Goal: Transaction & Acquisition: Purchase product/service

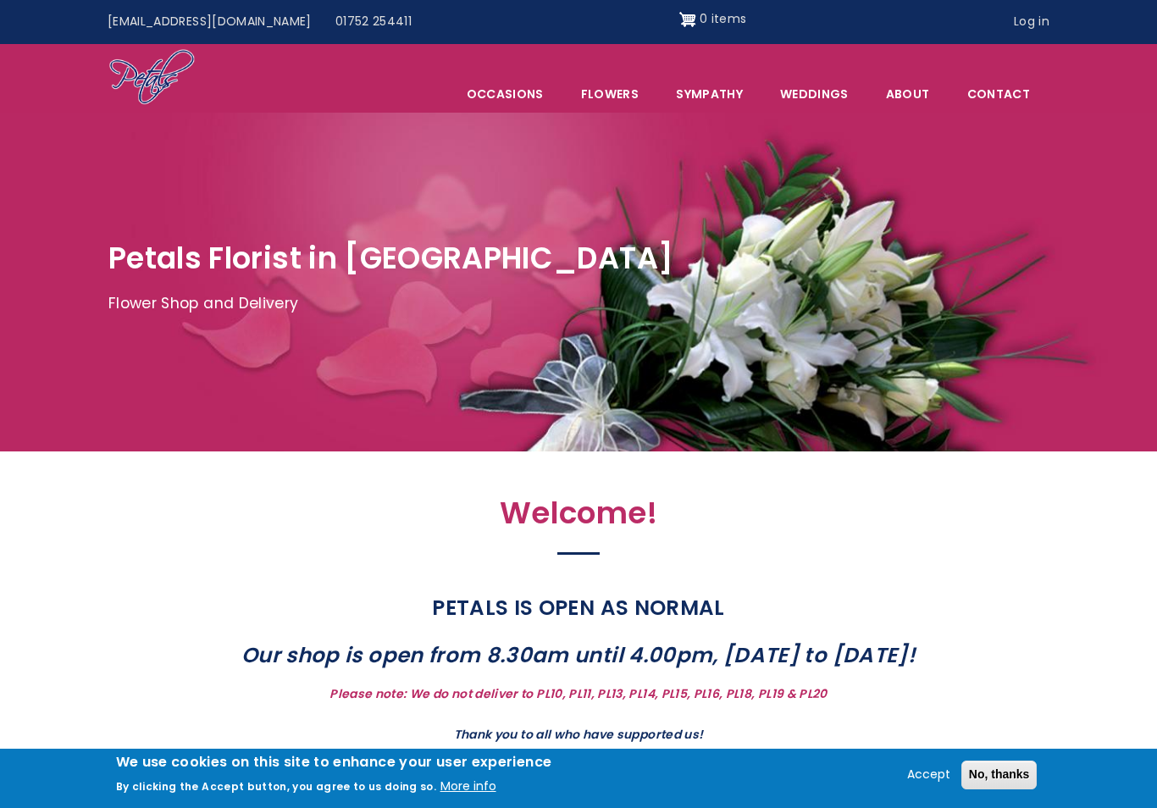
click at [995, 765] on button "No, thanks" at bounding box center [999, 775] width 76 height 29
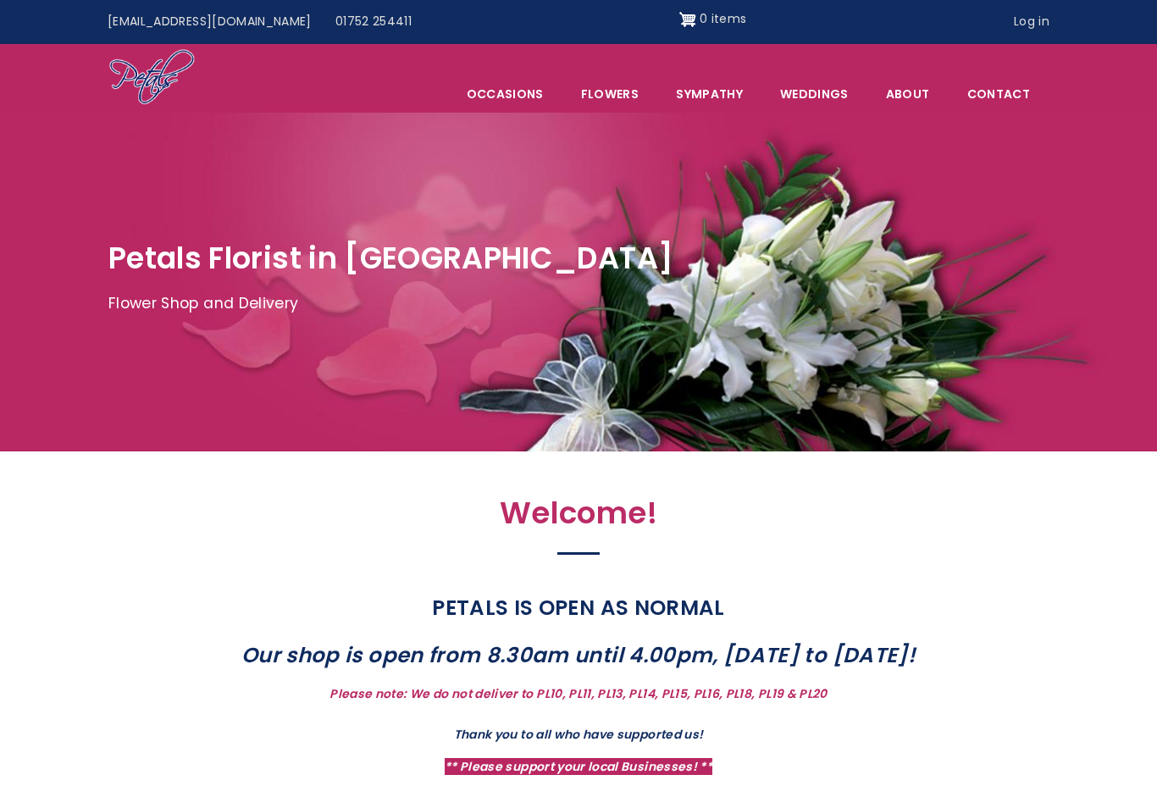
click at [710, 97] on link "Sympathy" at bounding box center [709, 94] width 102 height 36
click at [710, 76] on link "Sympathy" at bounding box center [709, 94] width 102 height 36
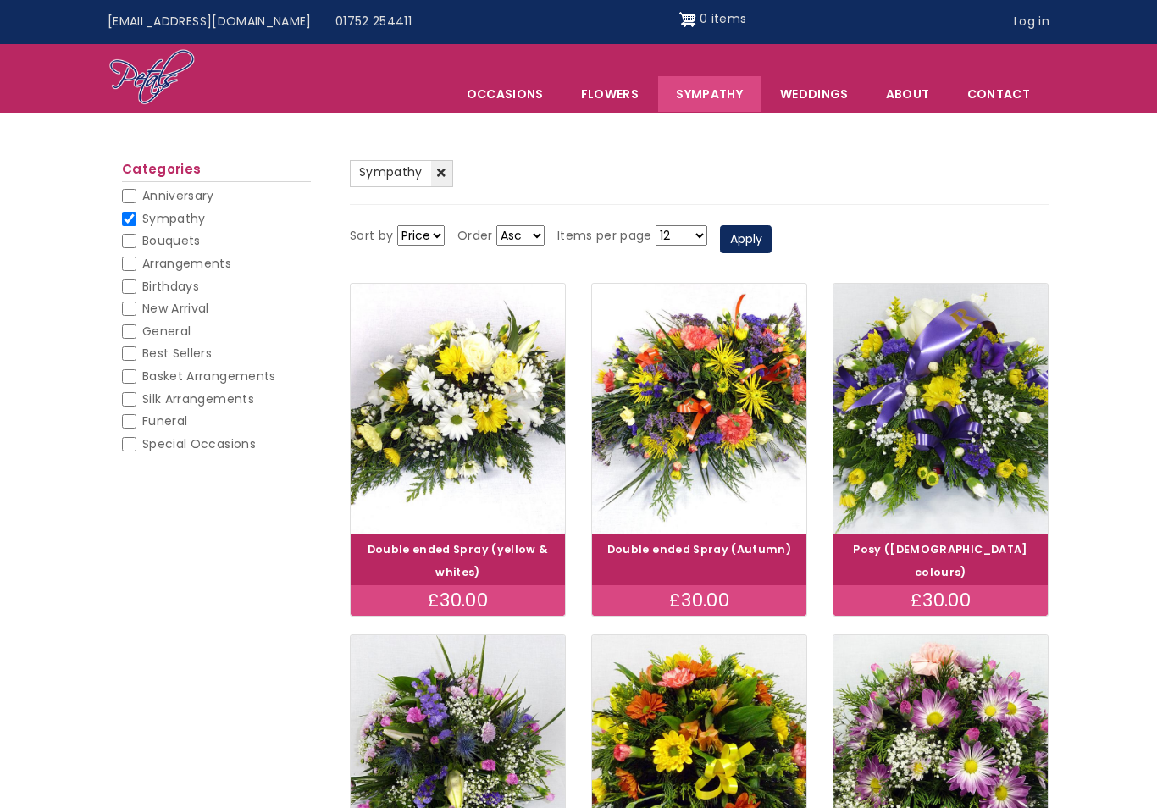
click at [123, 414] on input "Funeral" at bounding box center [129, 421] width 14 height 14
checkbox input "true"
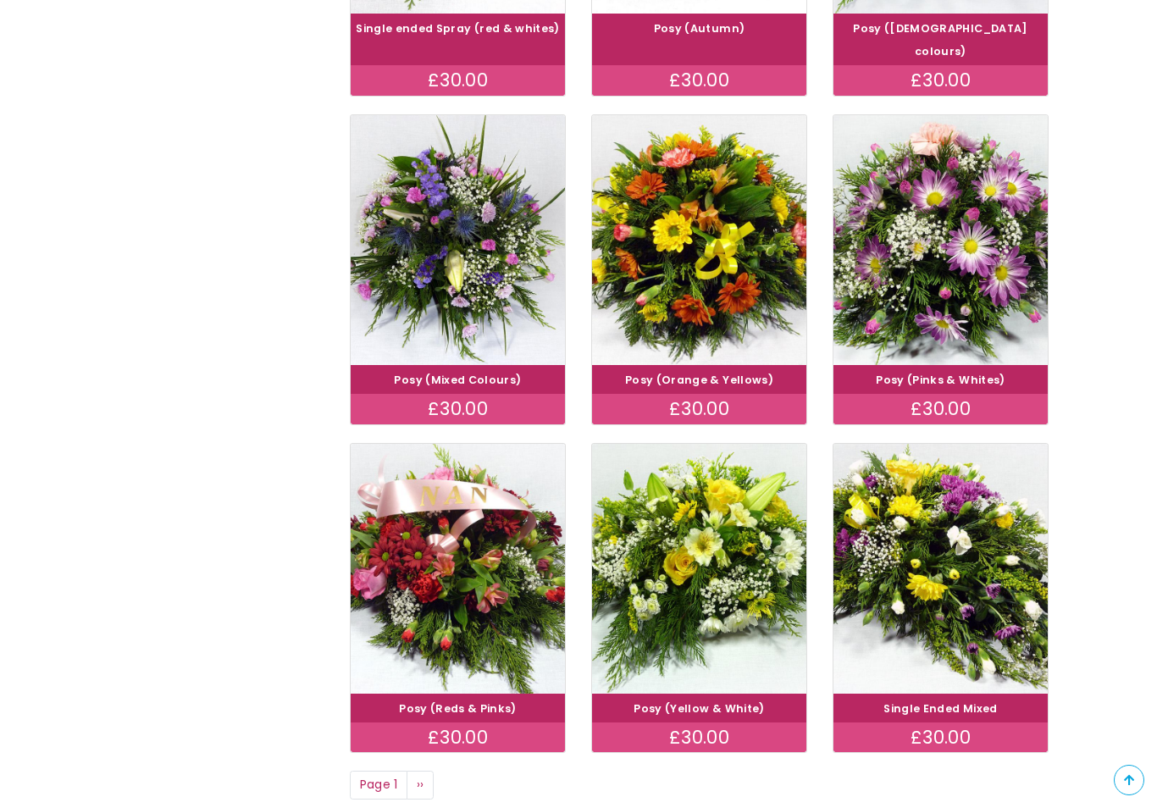
scroll to position [946, 0]
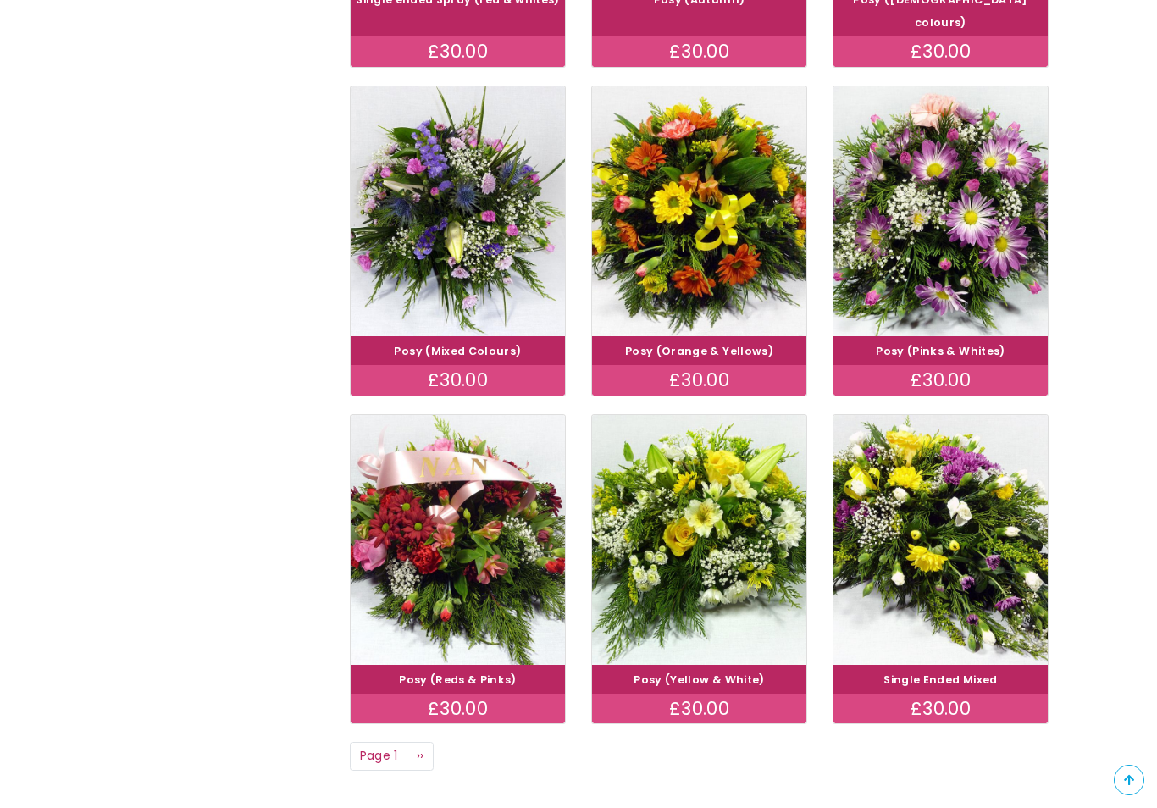
click at [81, 434] on div "(-) Sympathy (-) Funeral Sort by Price Title Order Asc Desc Items per page 12 1…" at bounding box center [578, 26] width 1157 height 1513
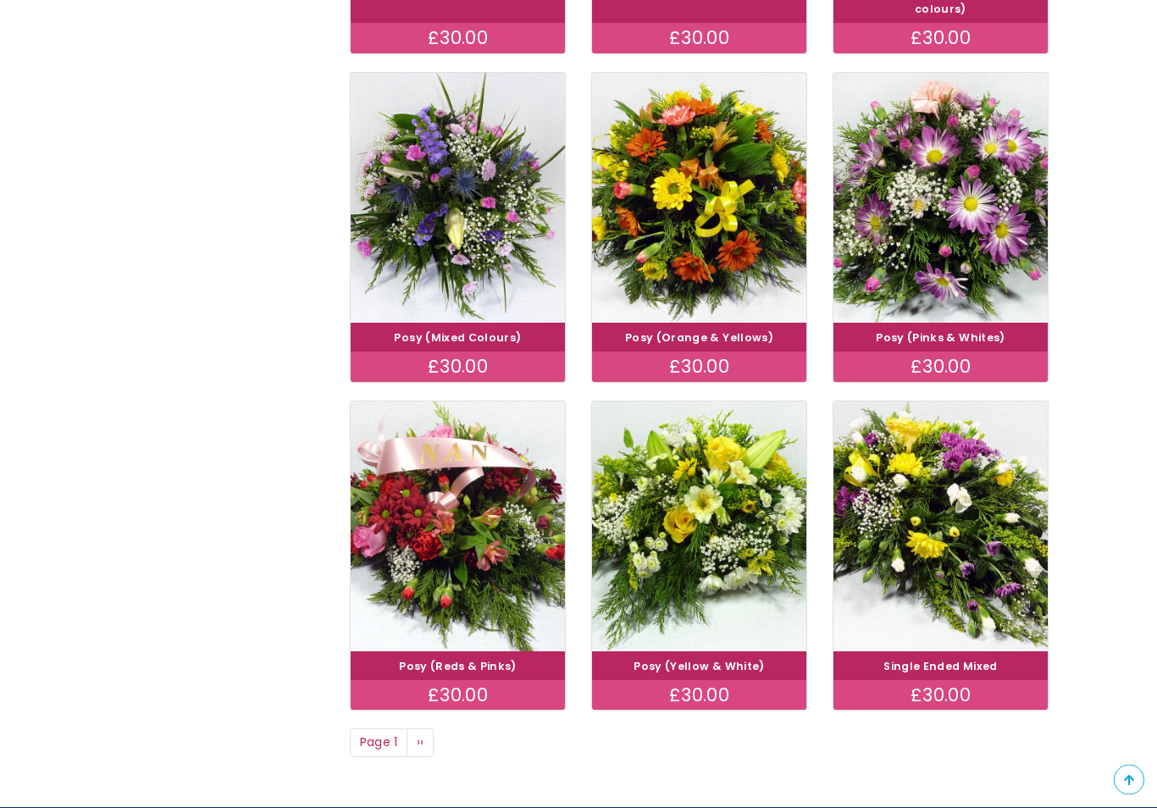
scroll to position [958, 0]
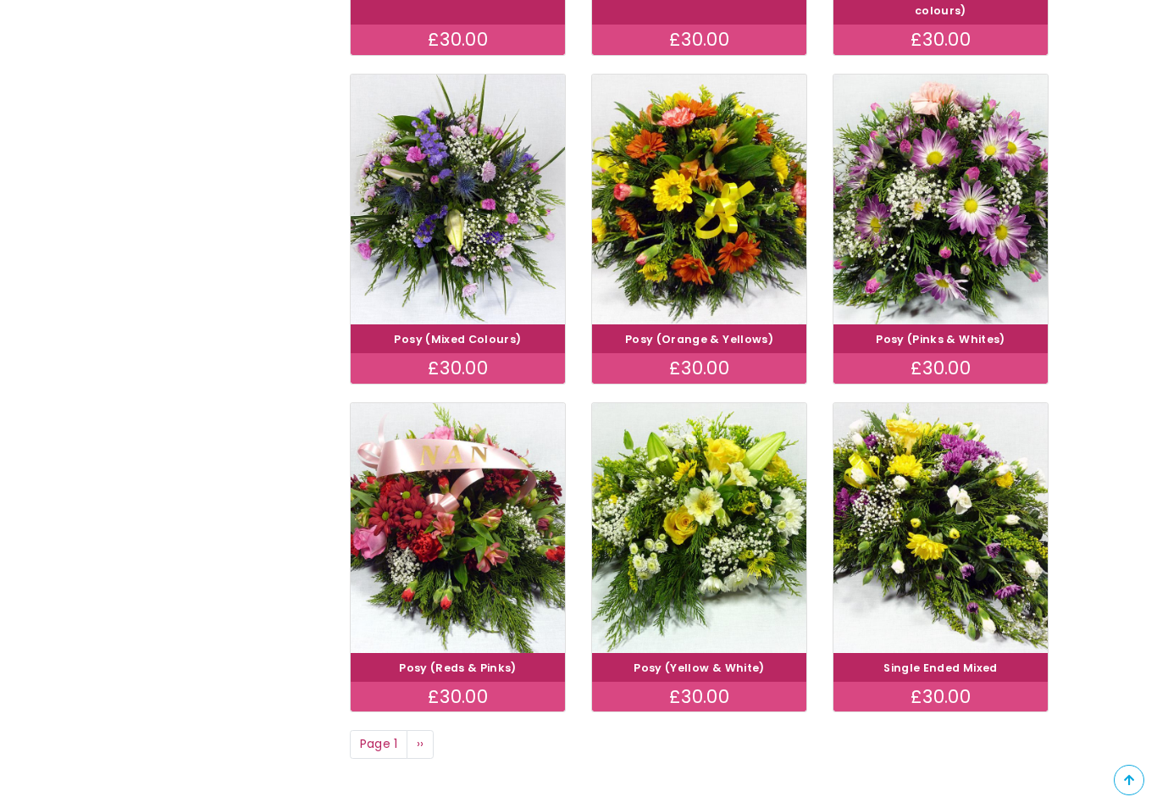
click at [421, 735] on span "››" at bounding box center [421, 743] width 8 height 17
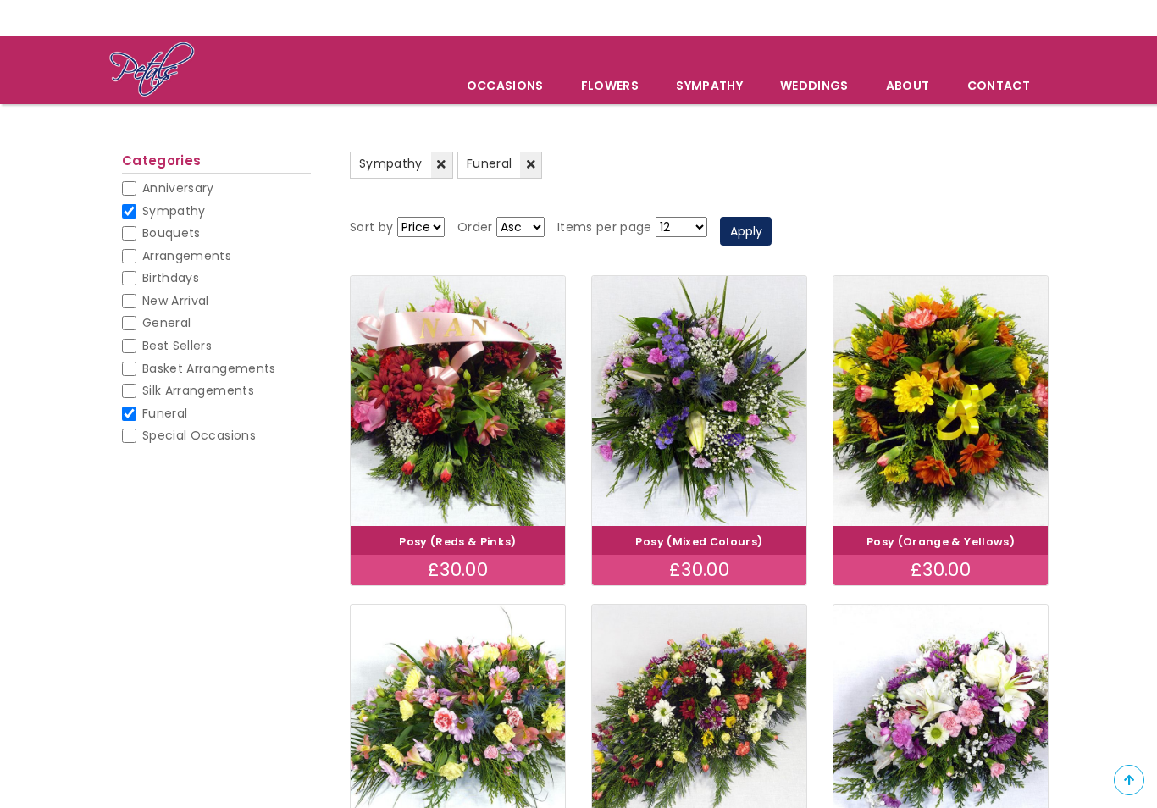
scroll to position [56, 0]
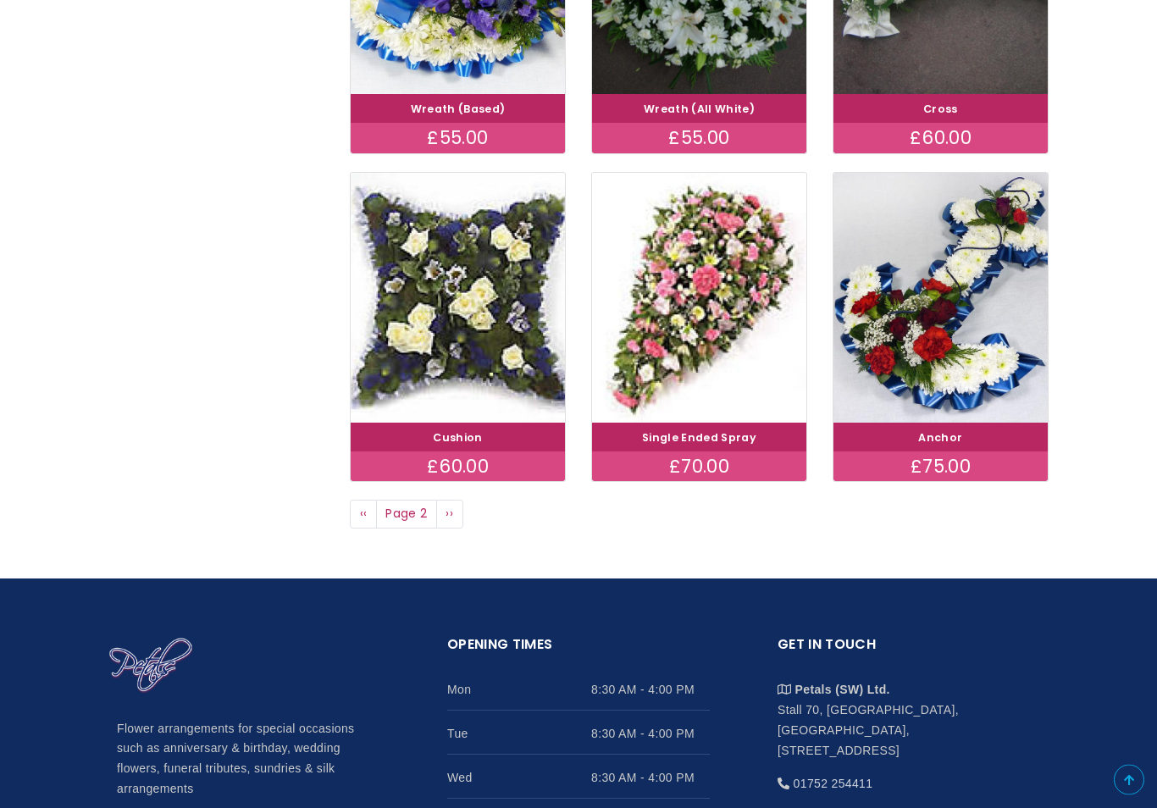
scroll to position [1188, 0]
click at [452, 508] on span "››" at bounding box center [449, 513] width 8 height 17
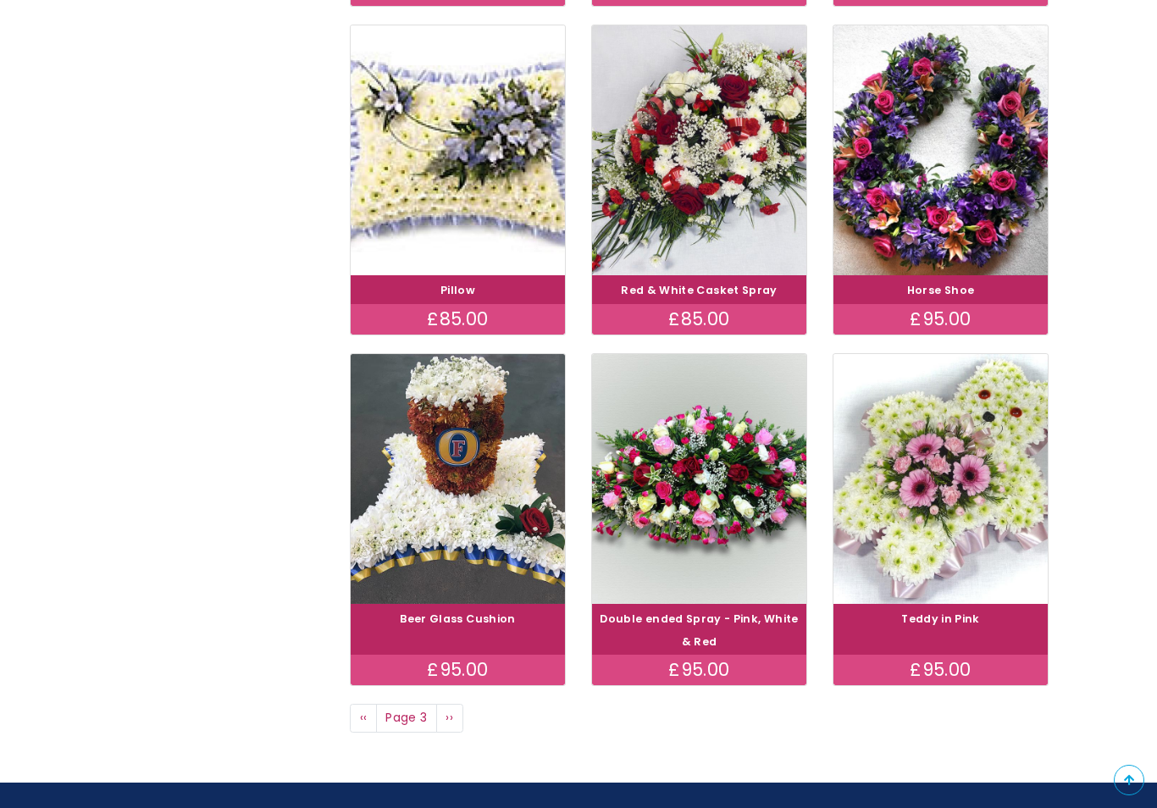
scroll to position [1008, 0]
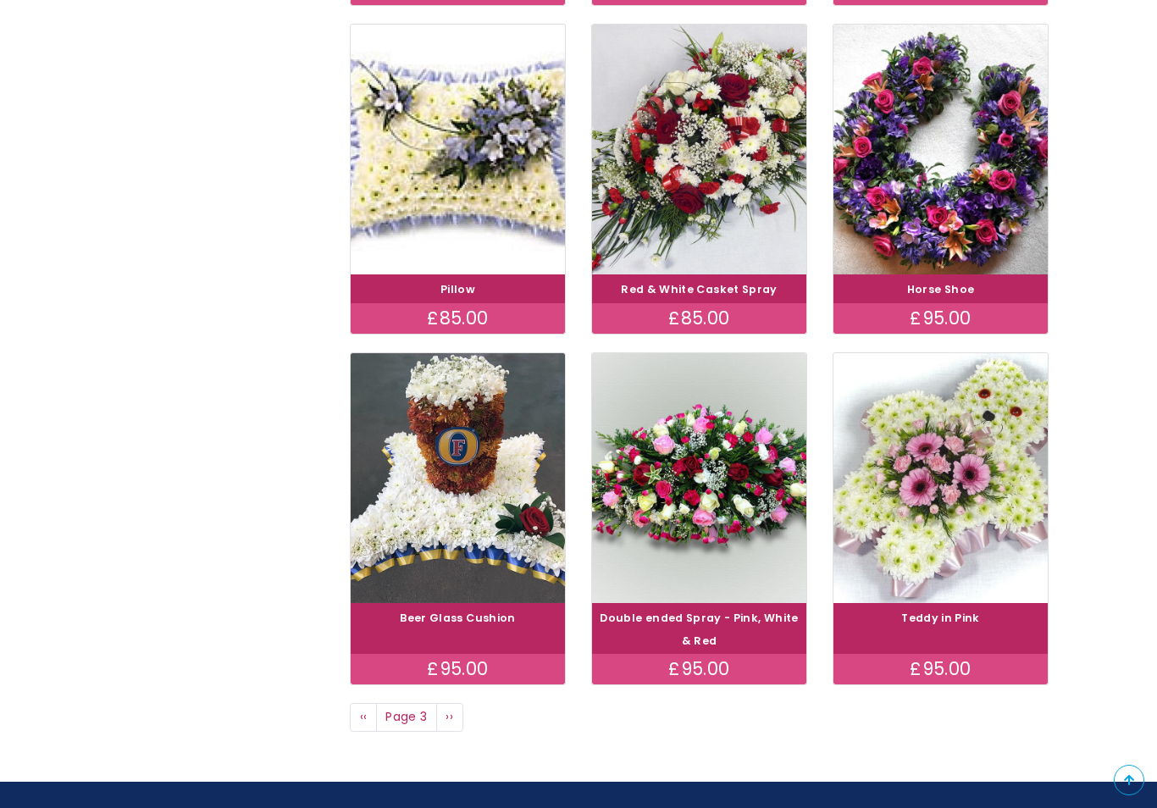
click at [446, 703] on link "Next page ››" at bounding box center [449, 717] width 27 height 29
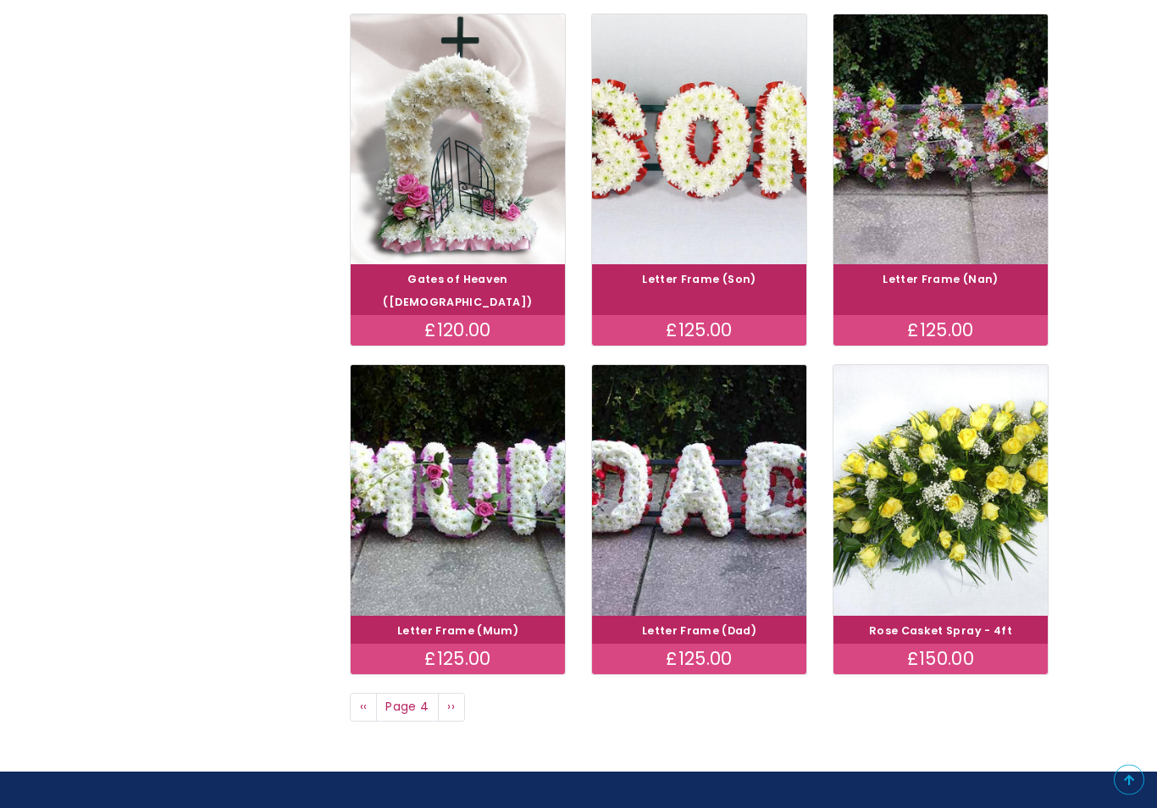
scroll to position [1018, 0]
click at [443, 693] on link "Next page ››" at bounding box center [451, 707] width 27 height 29
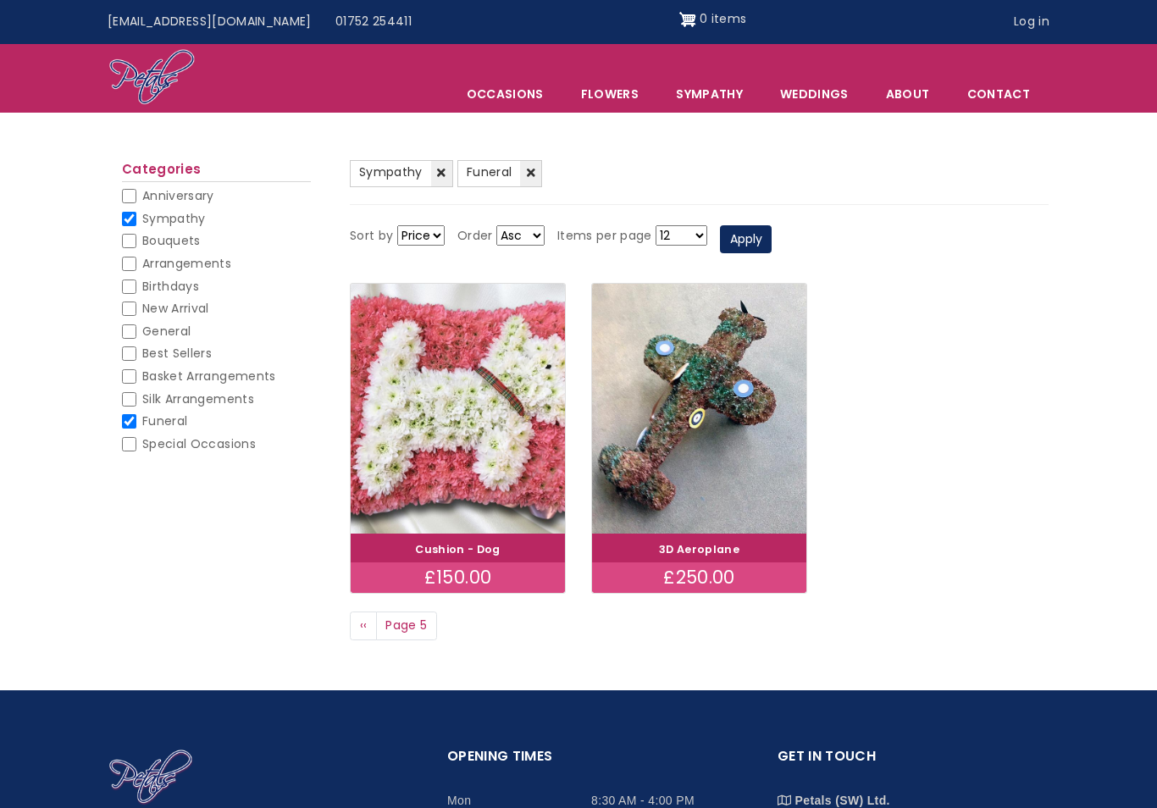
click at [362, 628] on span "‹‹" at bounding box center [364, 625] width 8 height 17
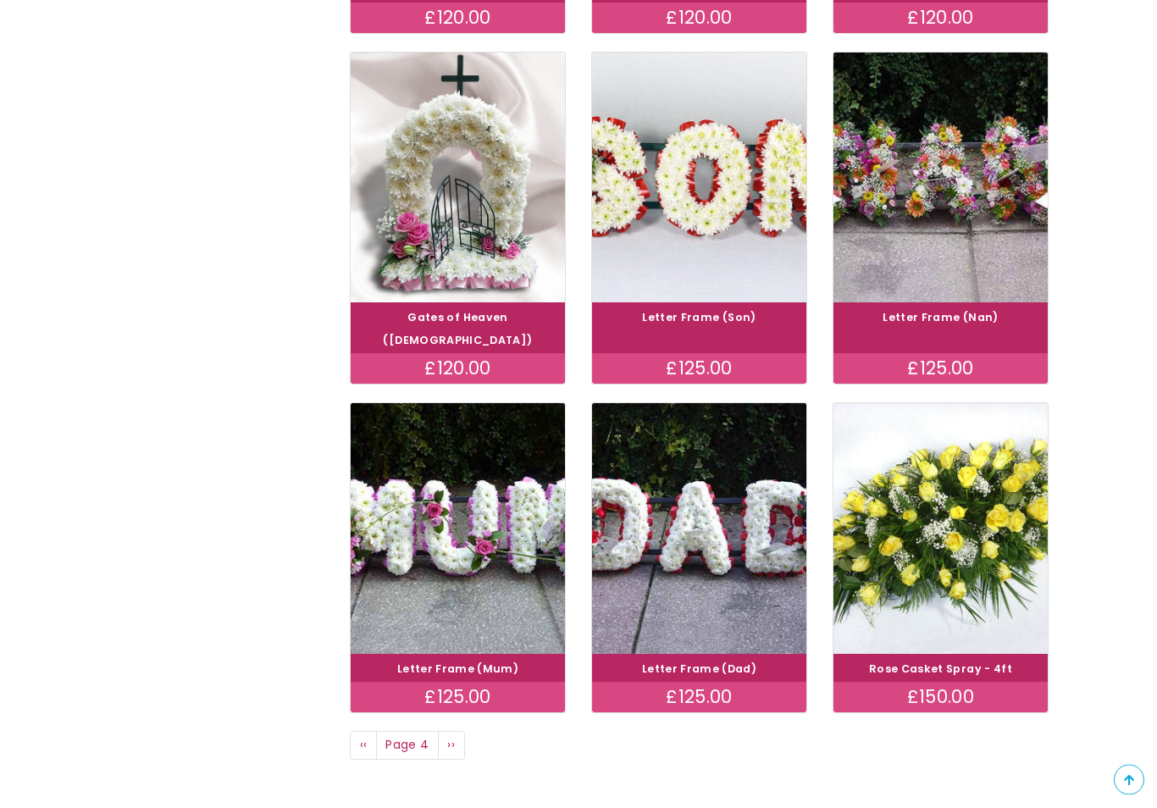
scroll to position [1075, 0]
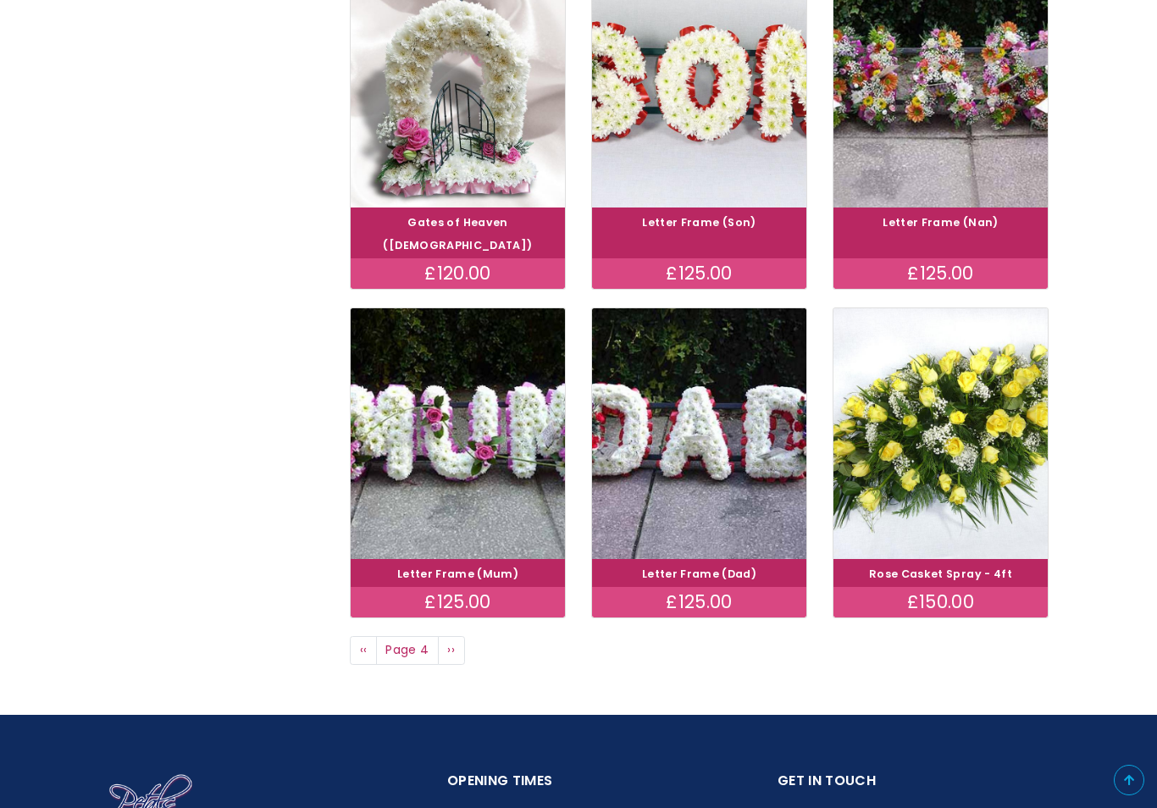
click at [358, 636] on link "Previous page ‹‹" at bounding box center [363, 650] width 27 height 29
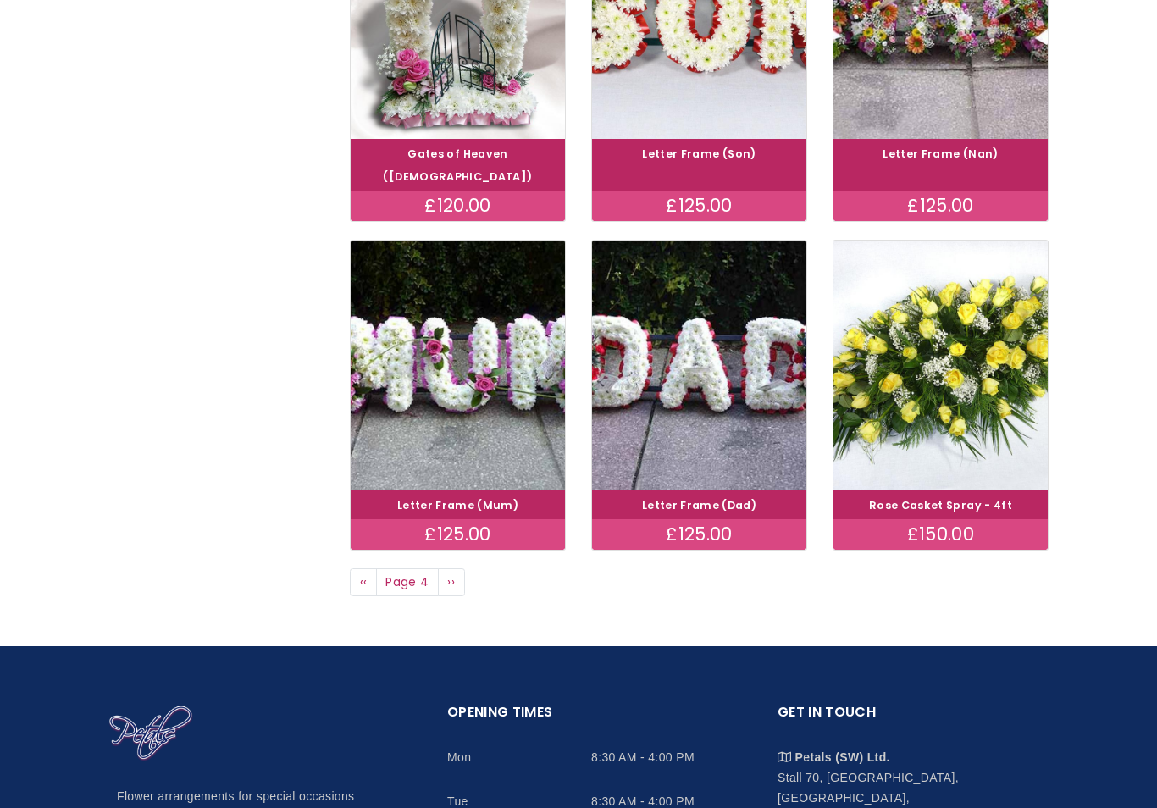
scroll to position [1102, 0]
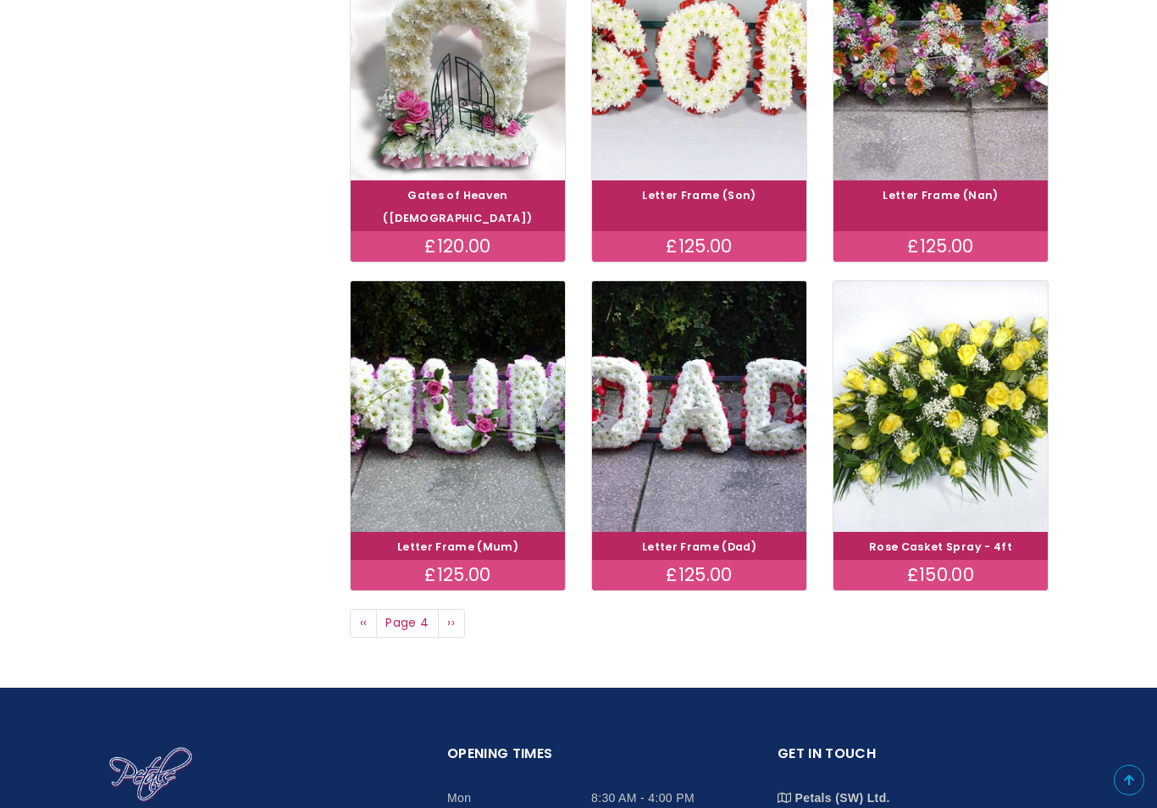
click at [362, 614] on span "‹‹" at bounding box center [364, 622] width 8 height 17
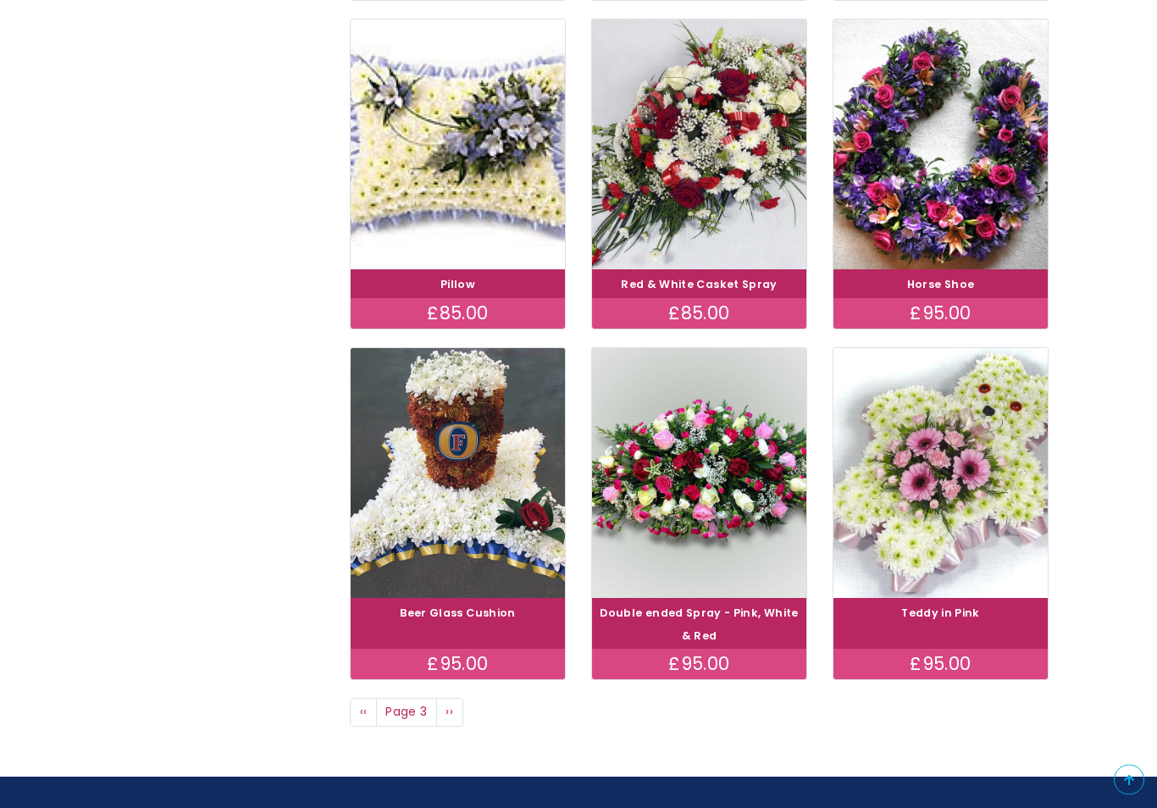
scroll to position [1009, 0]
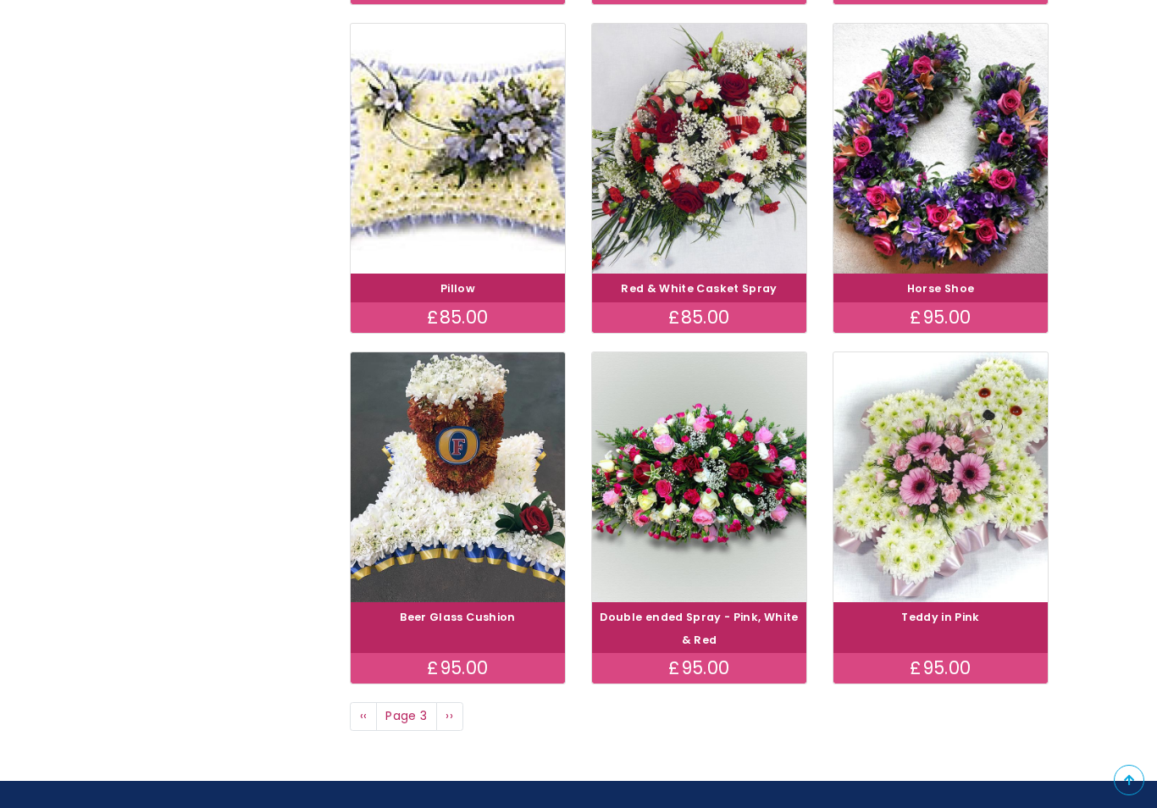
click at [360, 707] on span "‹‹" at bounding box center [364, 715] width 8 height 17
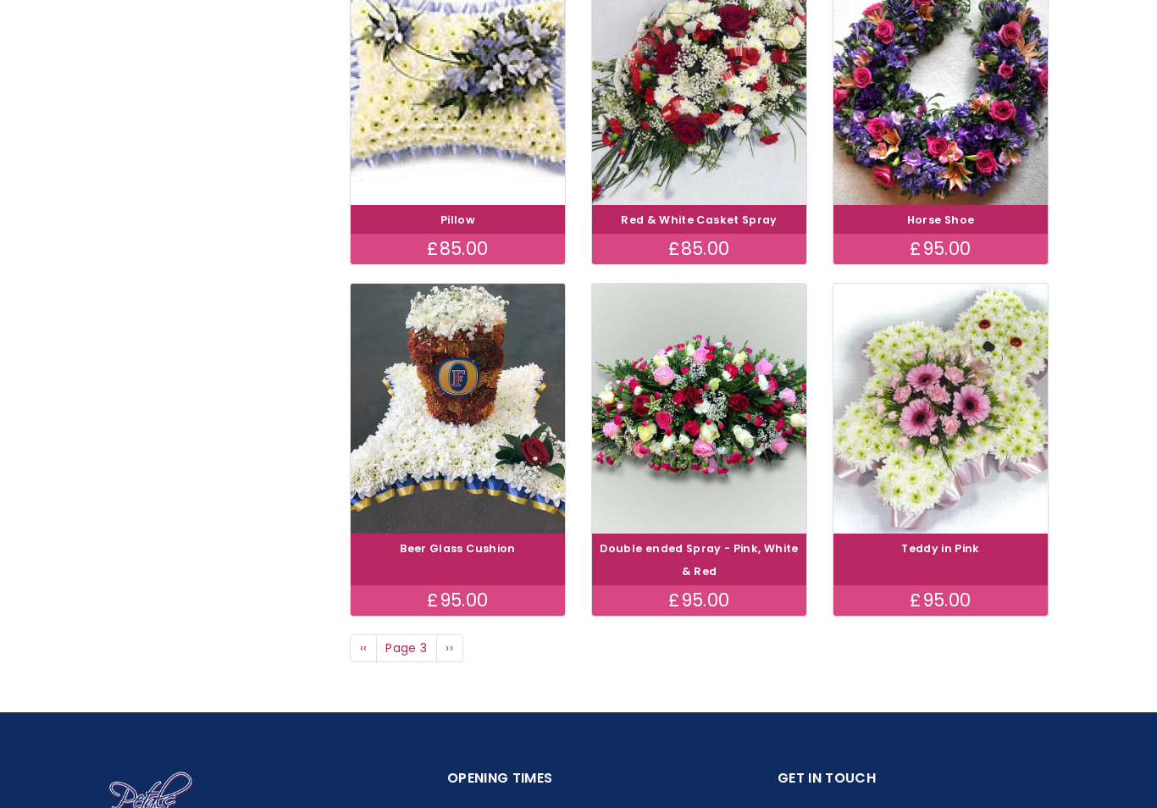
scroll to position [1036, 0]
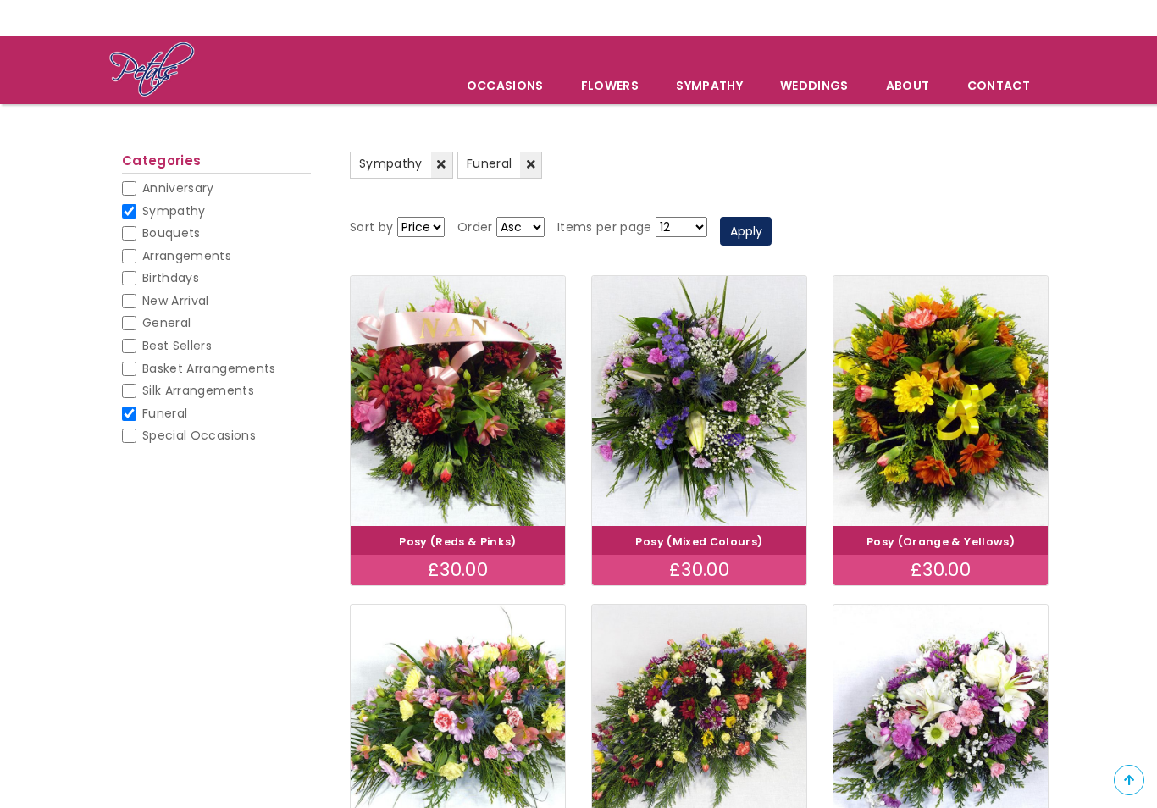
scroll to position [75, 0]
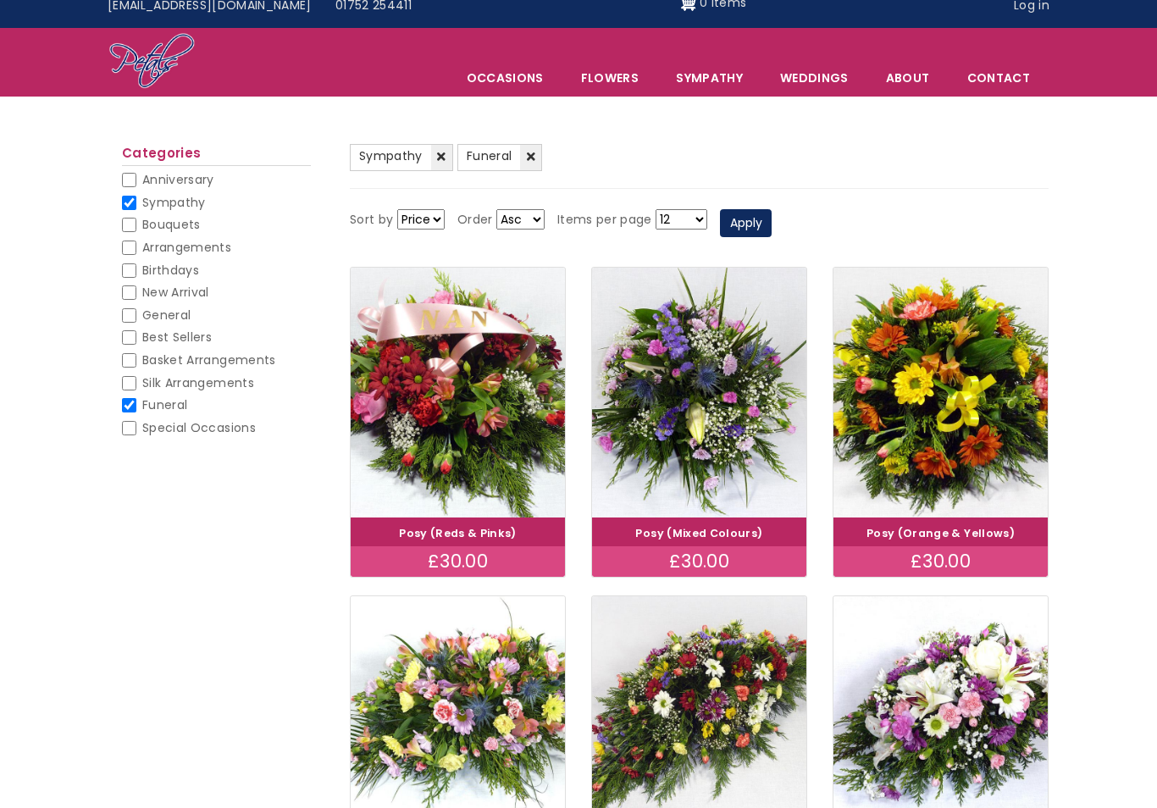
scroll to position [0, 0]
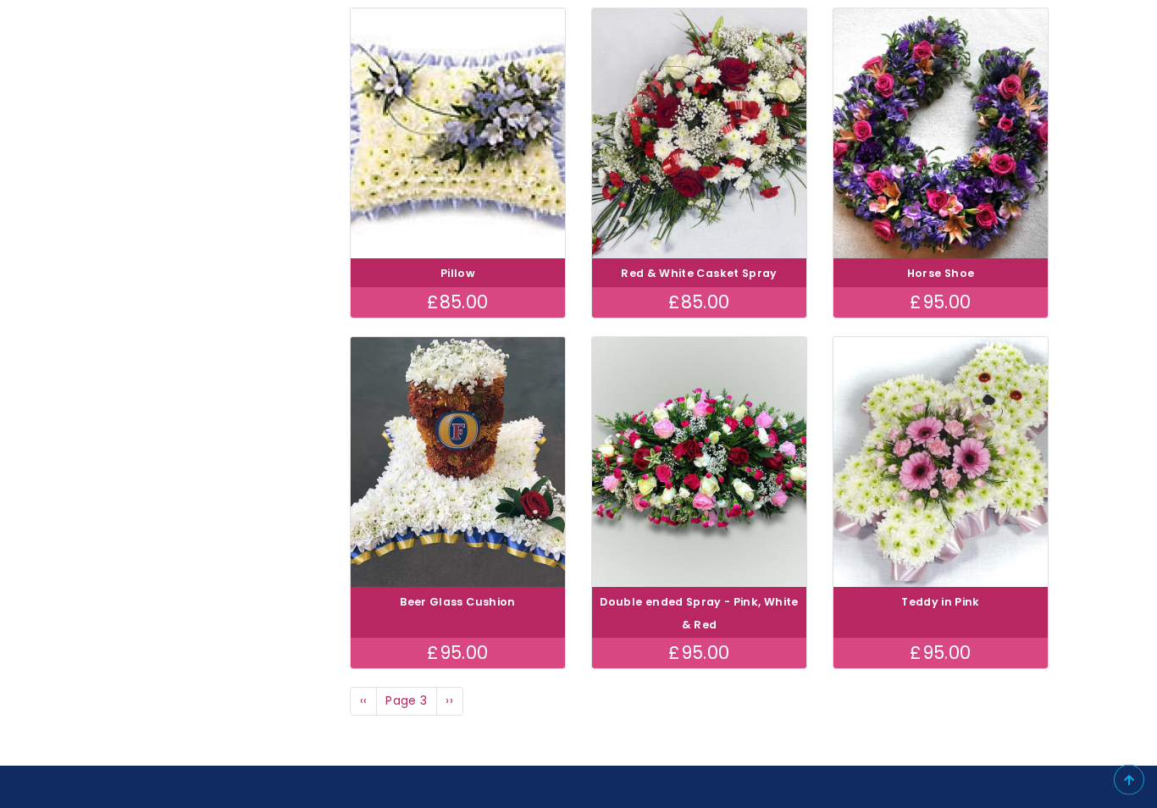
scroll to position [1073, 0]
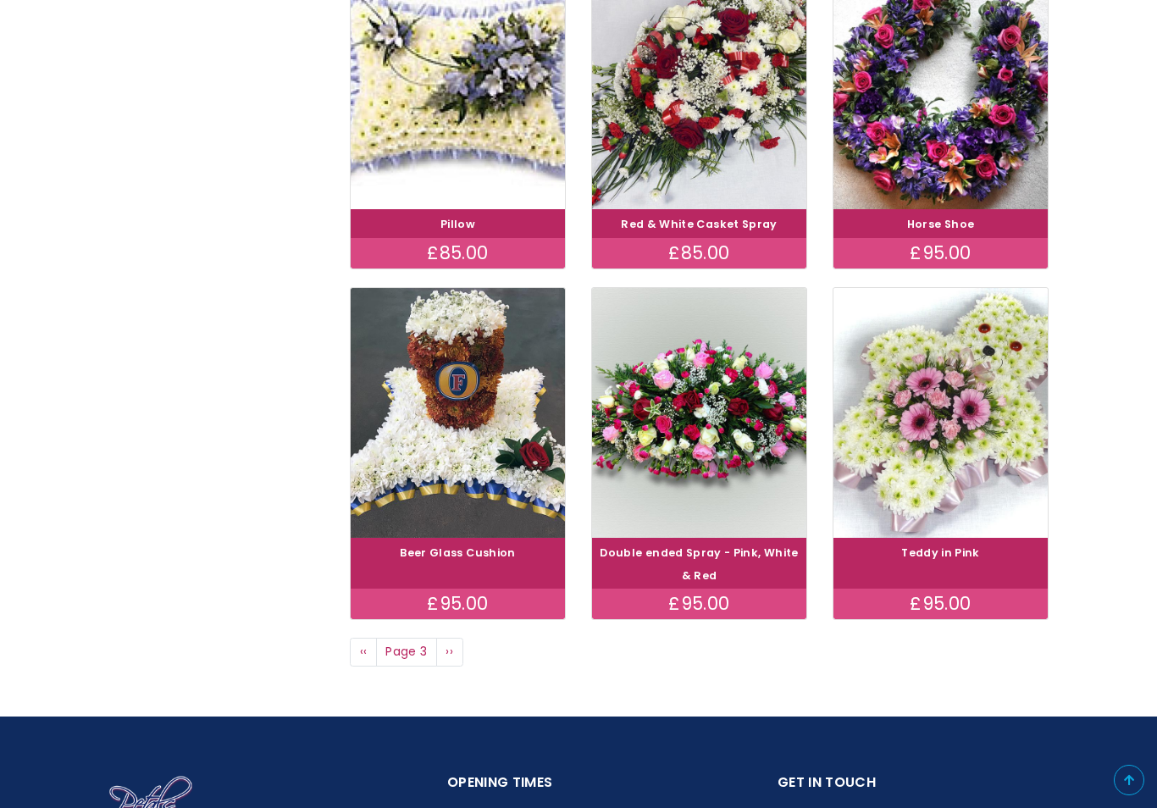
click at [352, 638] on link "Previous page ‹‹" at bounding box center [363, 652] width 27 height 29
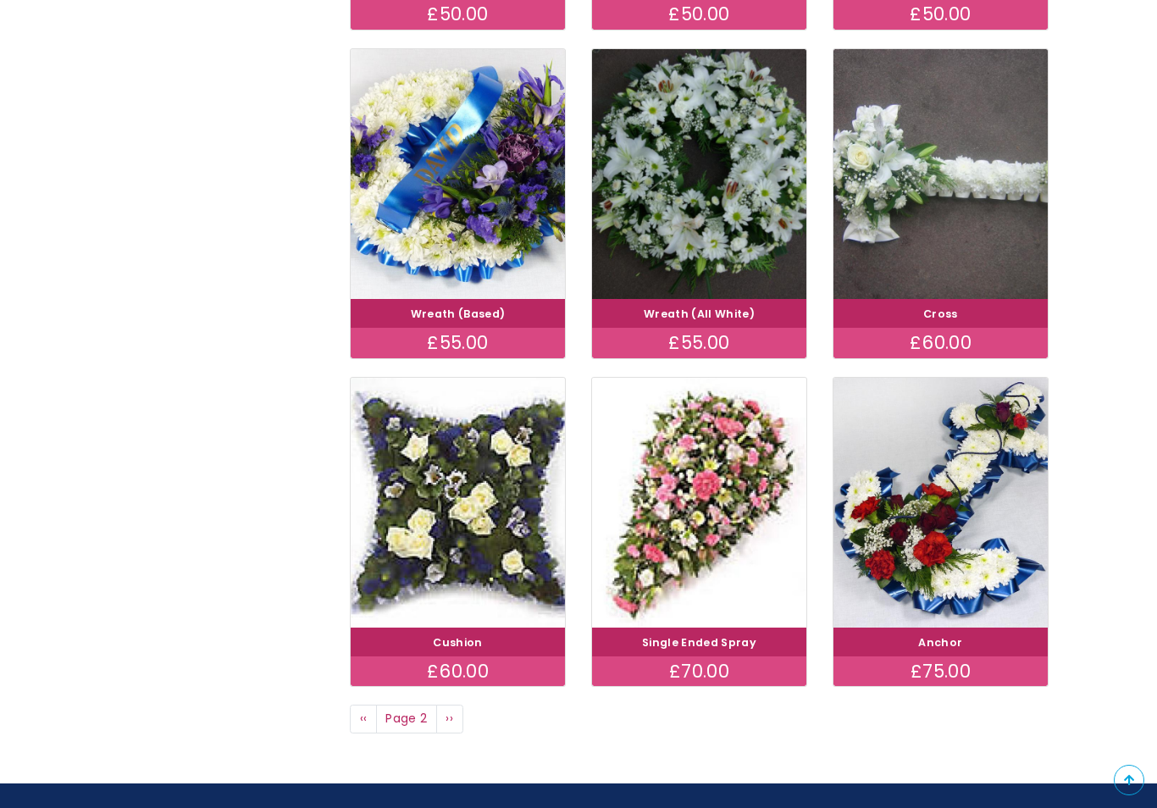
scroll to position [1001, 0]
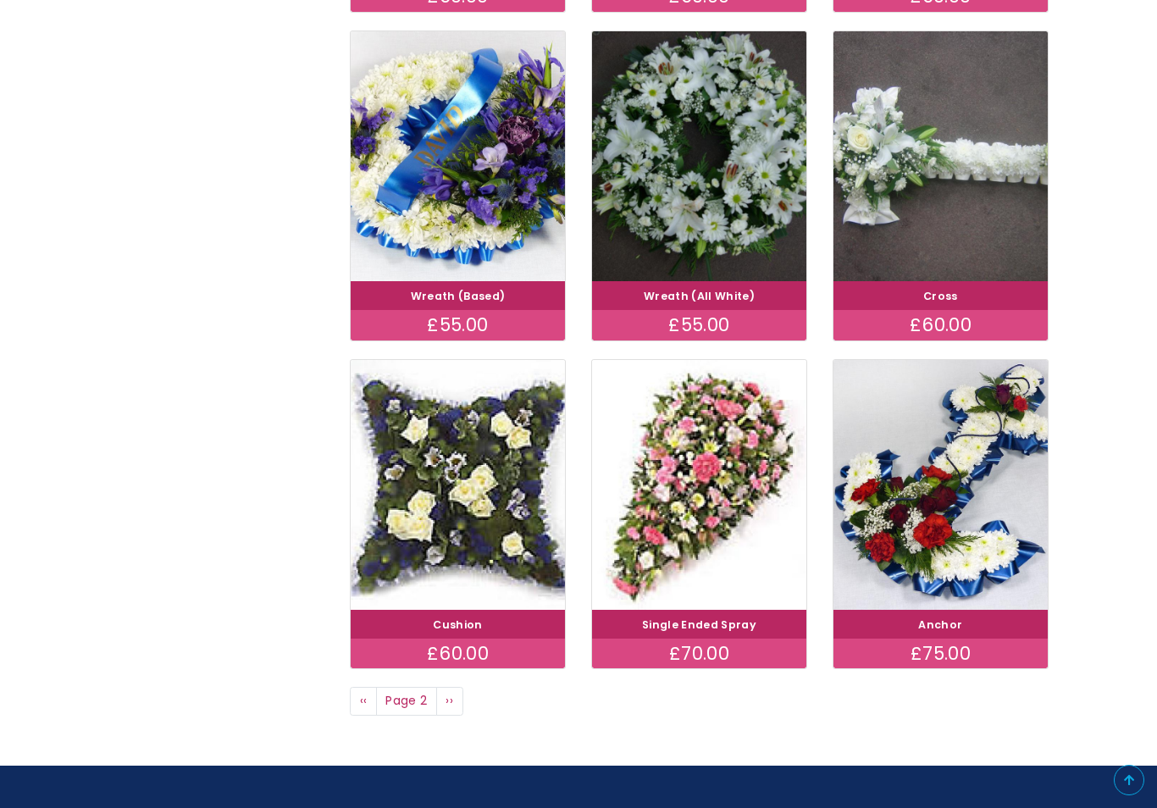
click at [360, 699] on span "‹‹" at bounding box center [364, 700] width 8 height 17
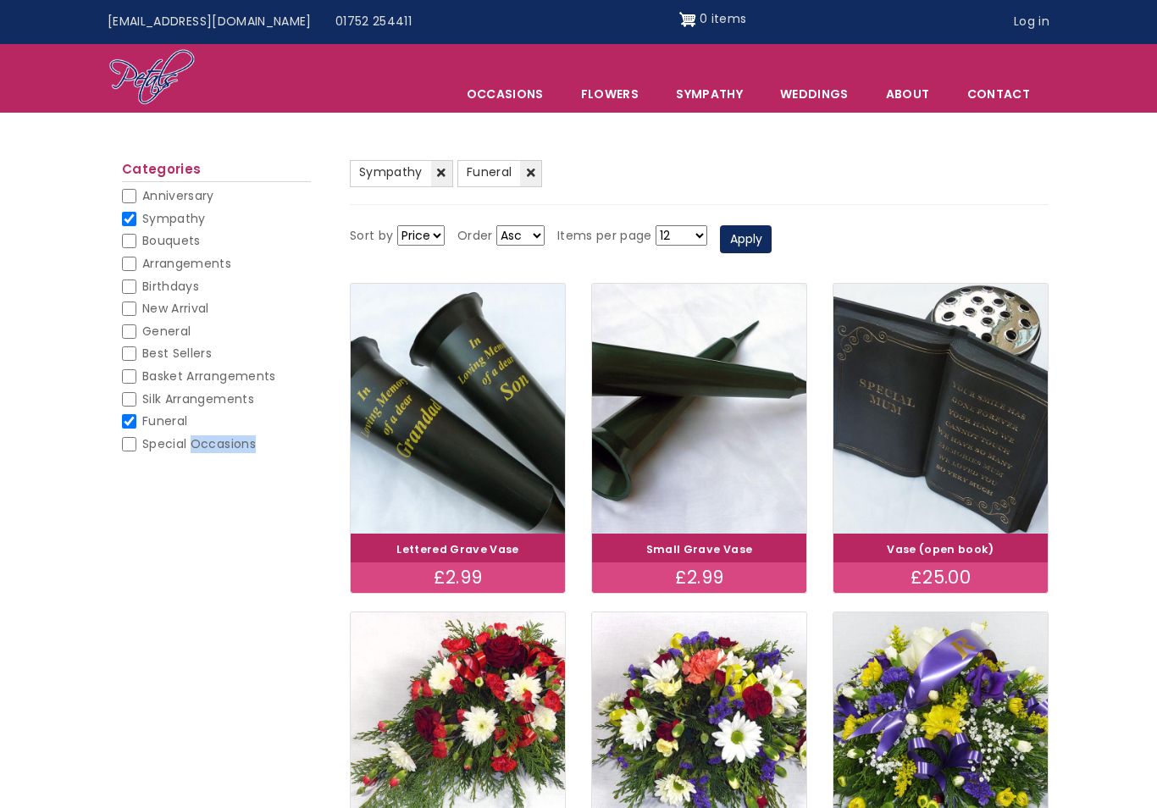
click at [124, 357] on input "Best Sellers" at bounding box center [129, 353] width 14 height 14
checkbox input "true"
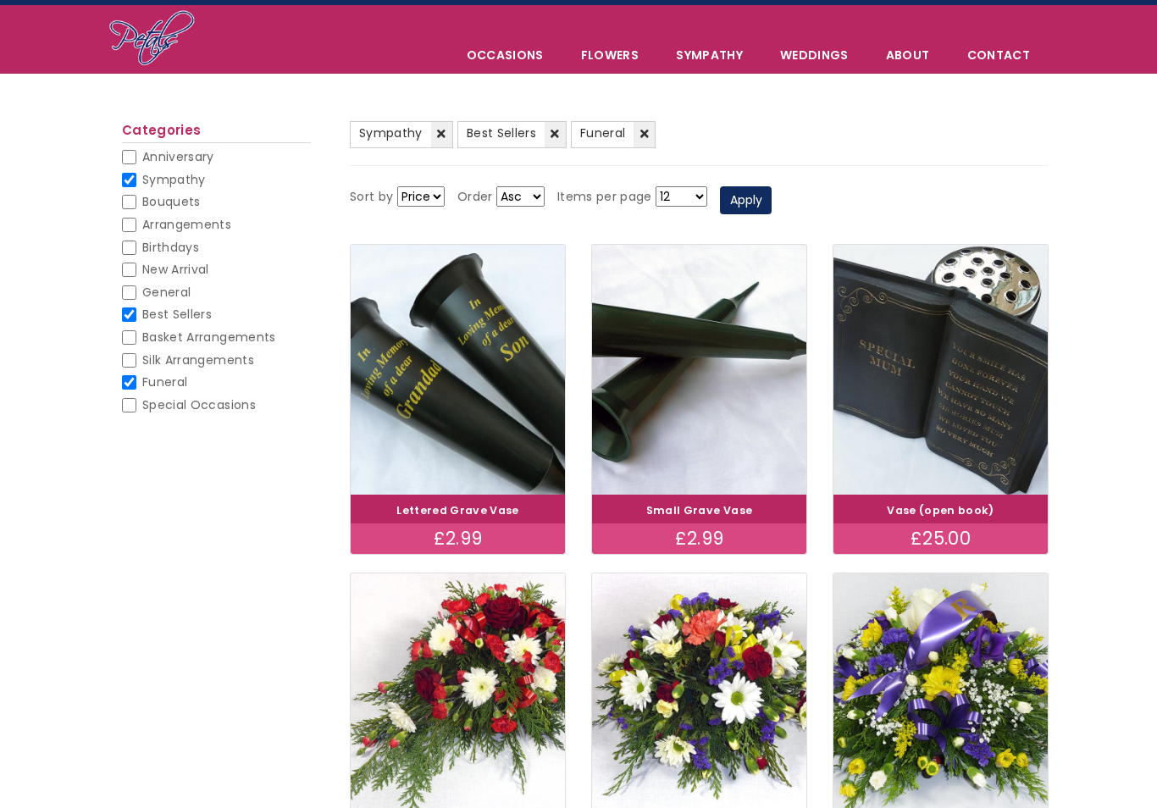
scroll to position [40, 0]
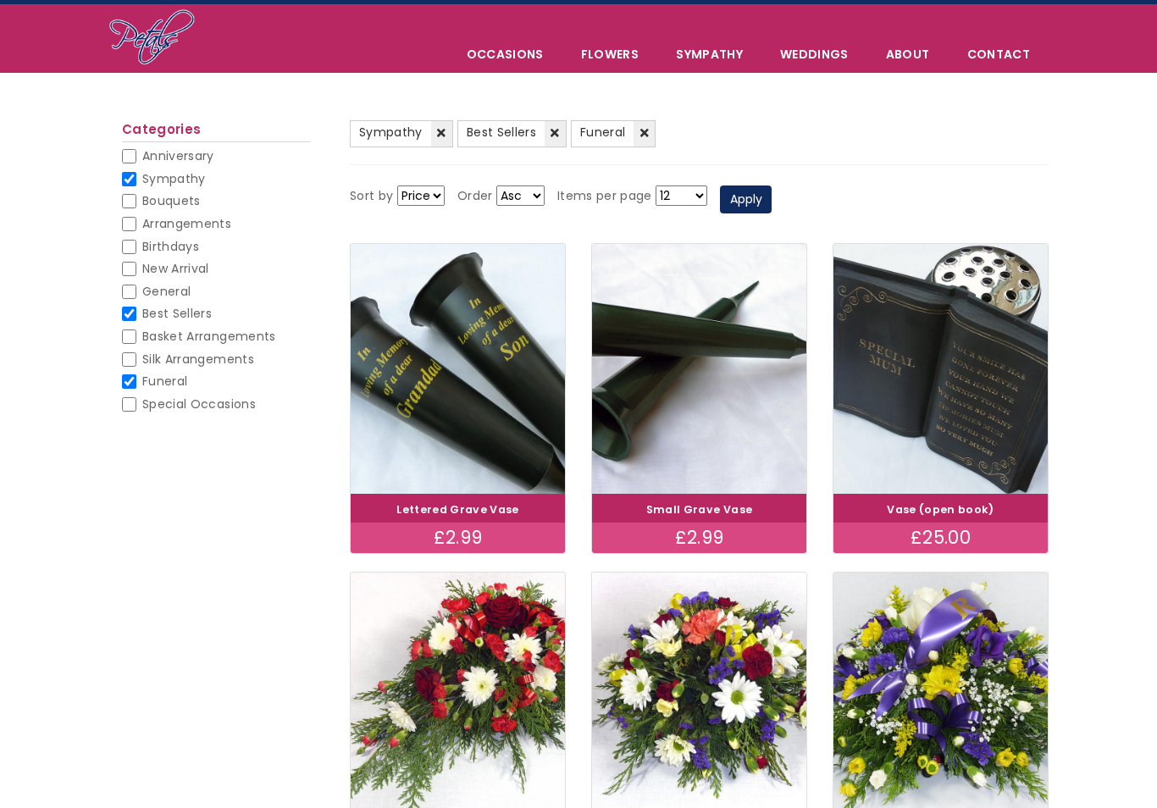
click at [133, 172] on input "Sympathy" at bounding box center [129, 179] width 14 height 14
checkbox input "false"
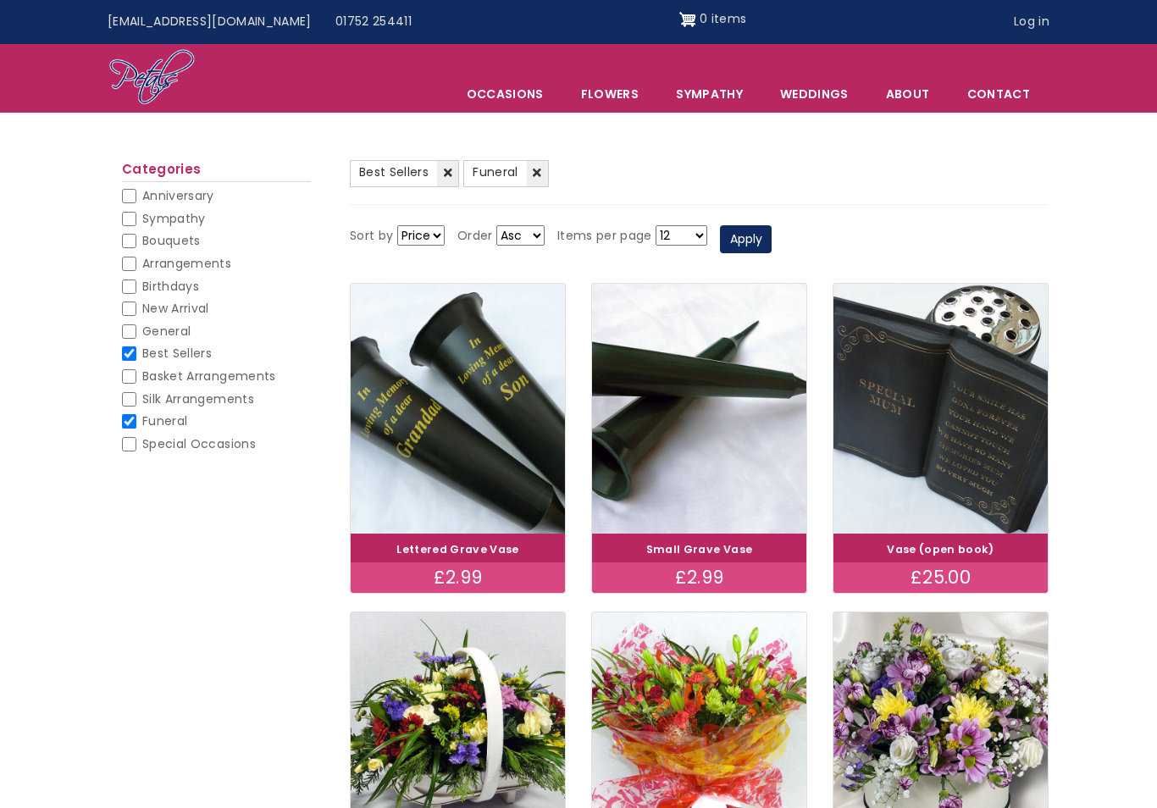
click at [134, 418] on input "Funeral" at bounding box center [129, 421] width 14 height 14
checkbox input "false"
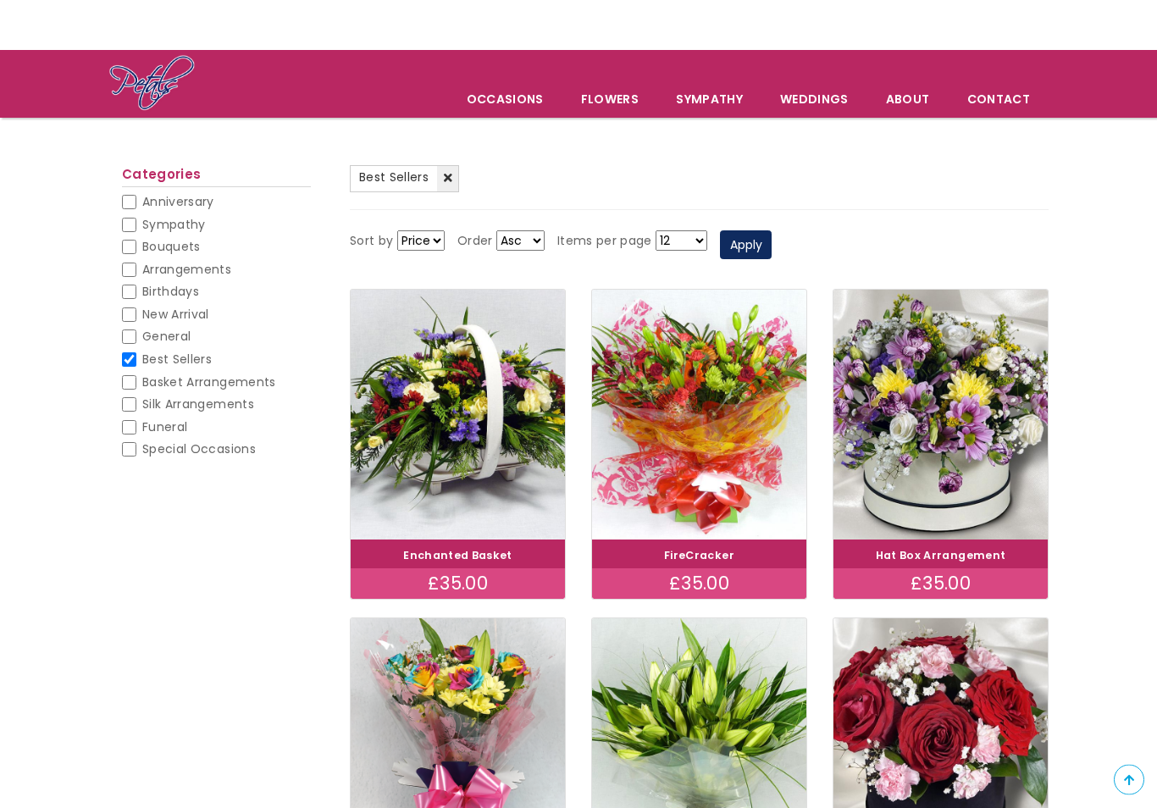
scroll to position [59, 0]
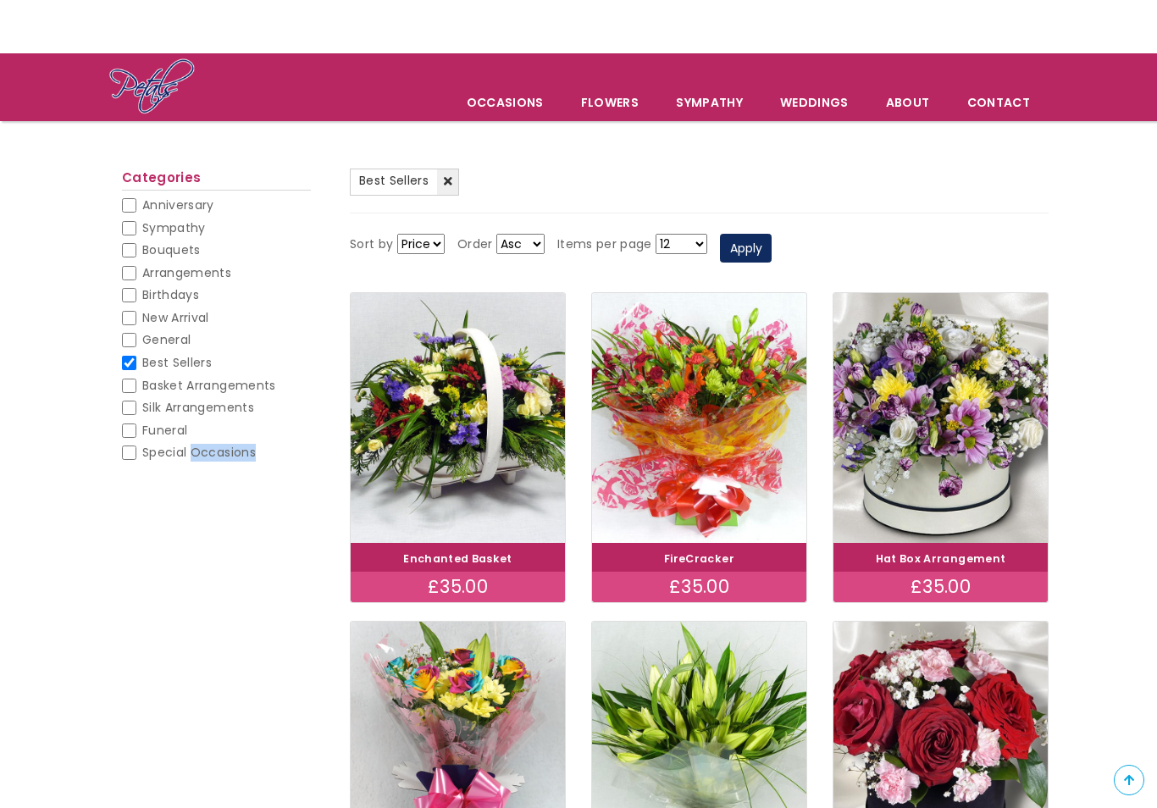
click at [91, 505] on div "(-) Best Sellers Sort by Price Title Order Asc Desc Items per page 12 18 24 30 …" at bounding box center [578, 717] width 1157 height 1120
click at [124, 380] on input "Basket Arrangements" at bounding box center [129, 386] width 14 height 14
checkbox input "true"
